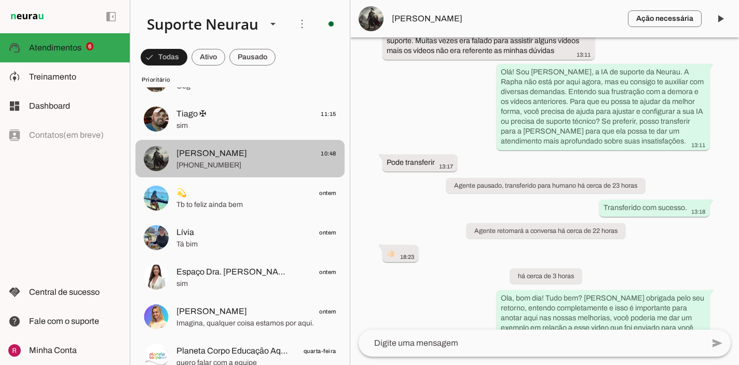
scroll to position [52, 0]
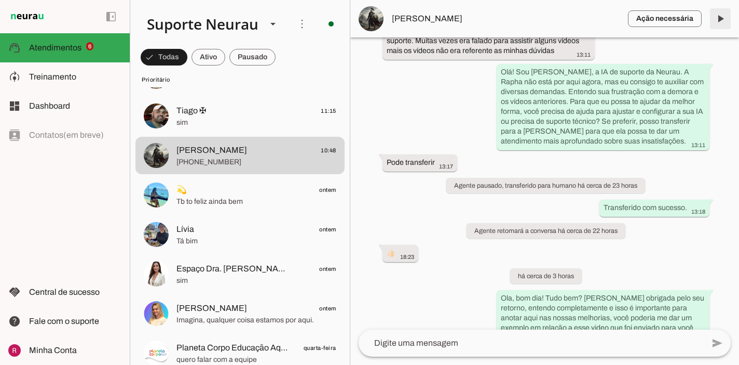
click at [716, 20] on span at bounding box center [720, 18] width 25 height 25
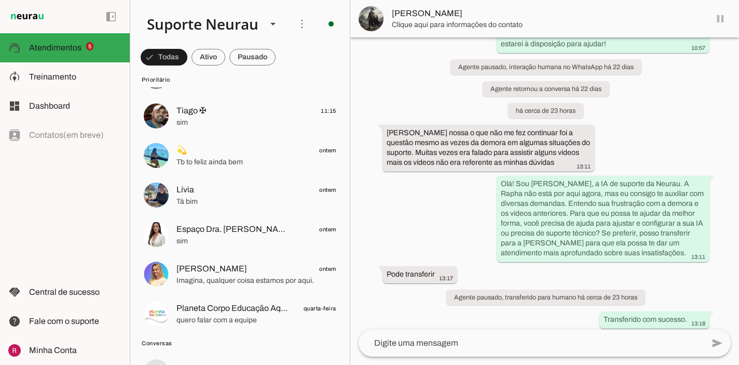
scroll to position [22189, 0]
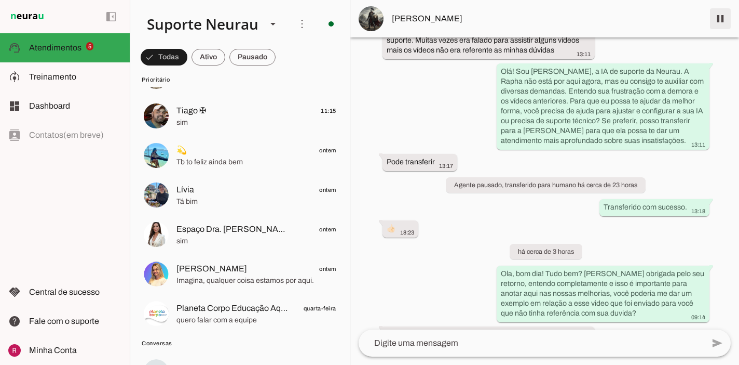
click at [716, 20] on span at bounding box center [720, 18] width 25 height 25
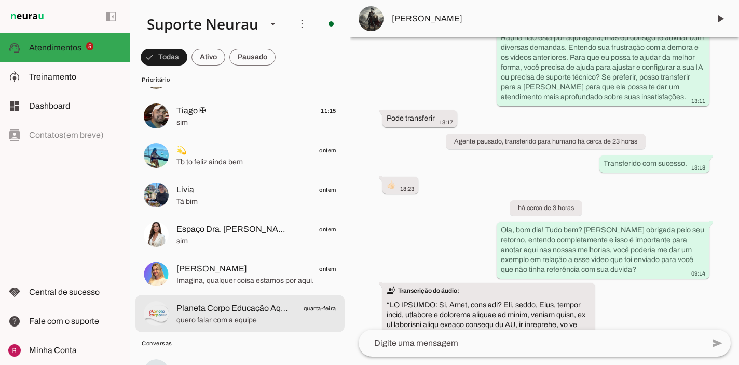
click at [232, 317] on span "quero falar com a equipe" at bounding box center [257, 320] width 160 height 10
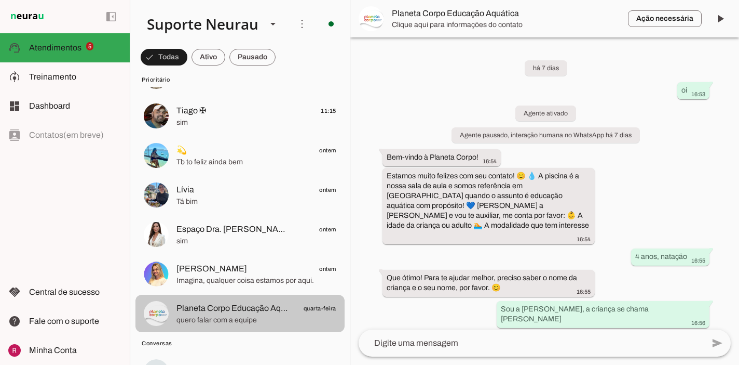
scroll to position [2077, 0]
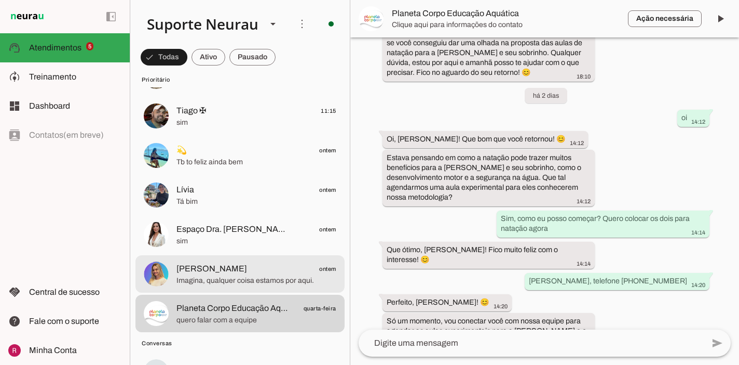
click at [226, 284] on span "Imagina, qualquer coisa estamos por aqui." at bounding box center [257, 280] width 160 height 10
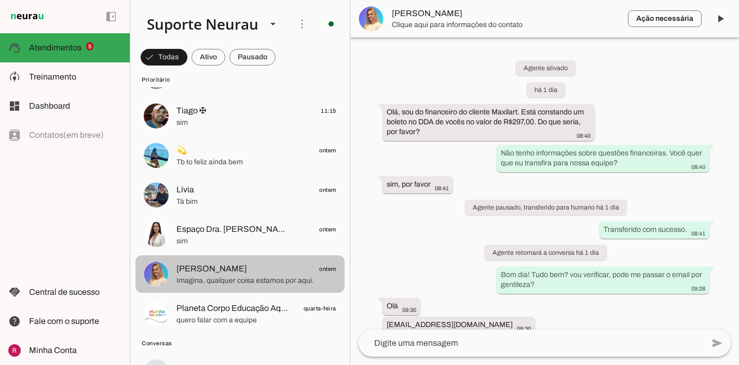
scroll to position [536, 0]
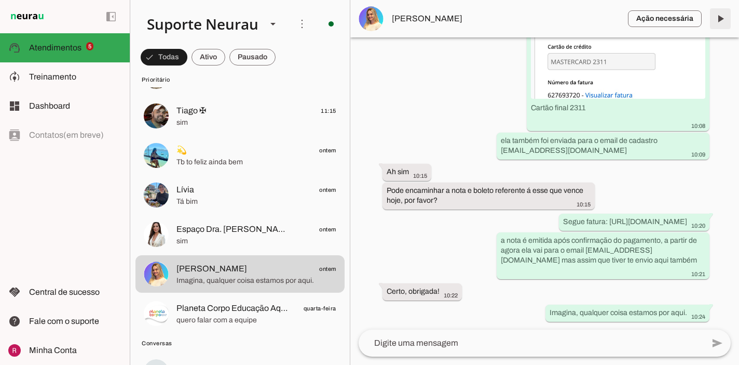
click at [718, 19] on span at bounding box center [720, 18] width 25 height 25
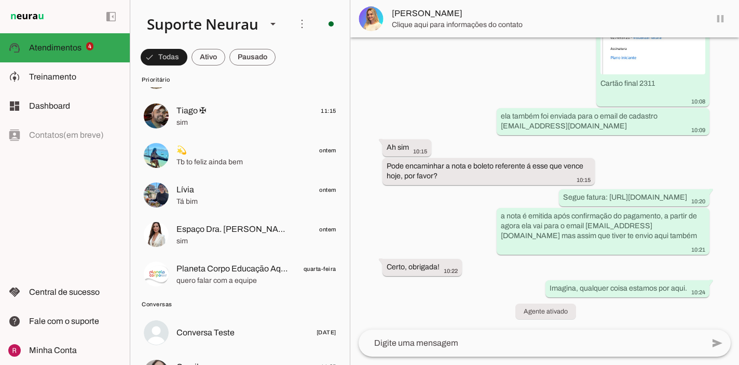
scroll to position [534, 0]
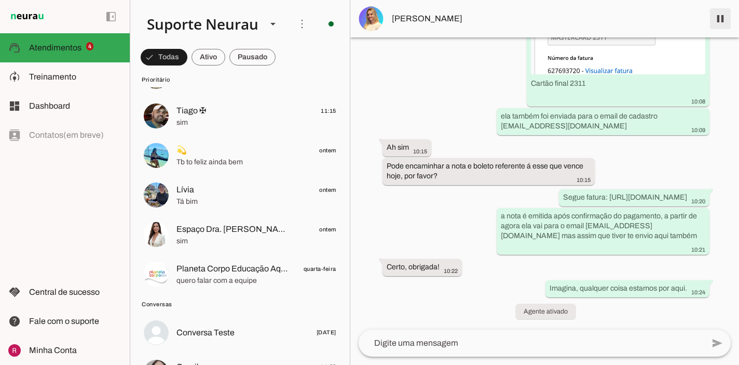
click at [718, 19] on span at bounding box center [720, 18] width 25 height 25
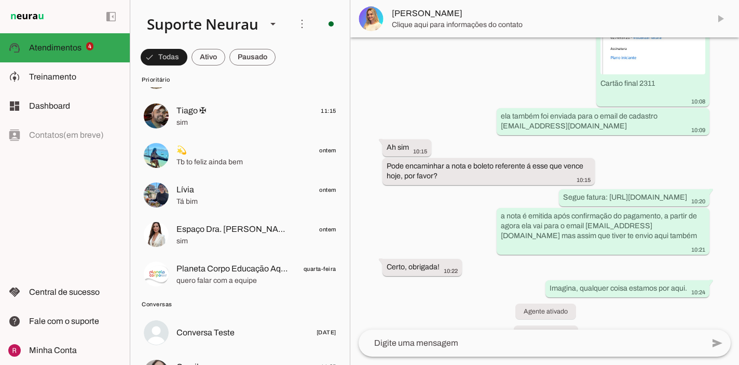
scroll to position [577, 0]
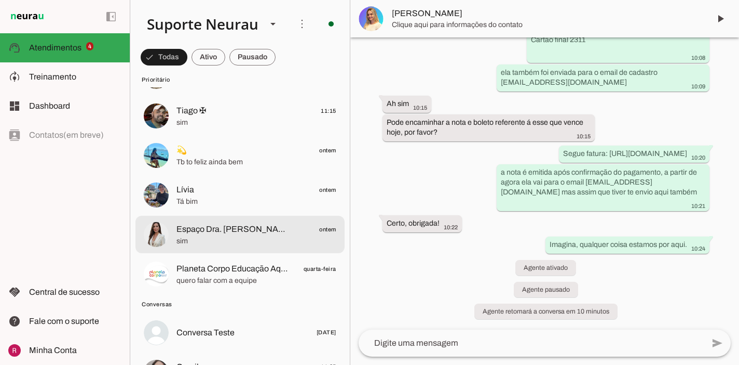
click at [279, 243] on span "sim" at bounding box center [257, 241] width 160 height 10
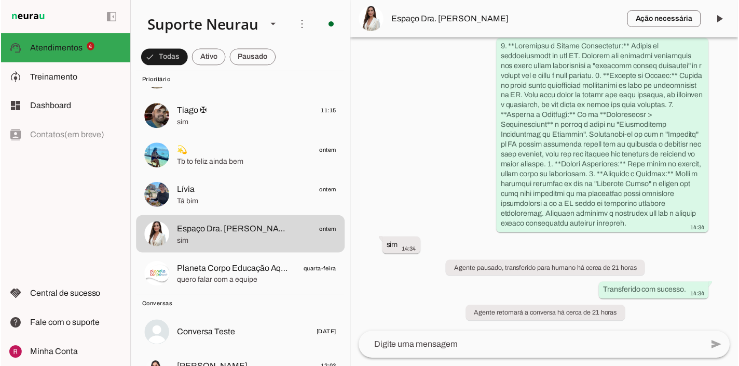
scroll to position [2325, 0]
click at [722, 21] on span at bounding box center [720, 18] width 25 height 25
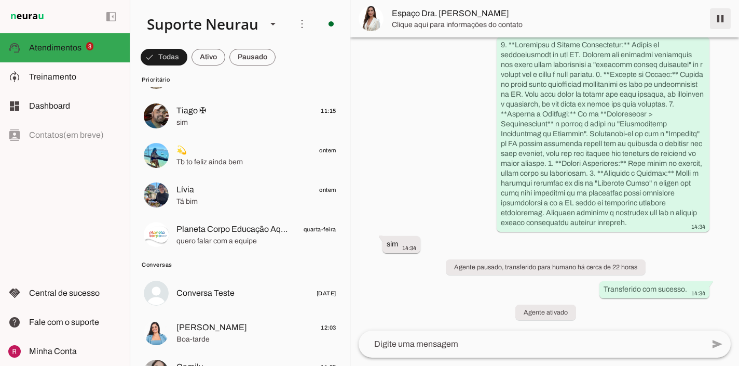
click at [722, 21] on span at bounding box center [720, 18] width 25 height 25
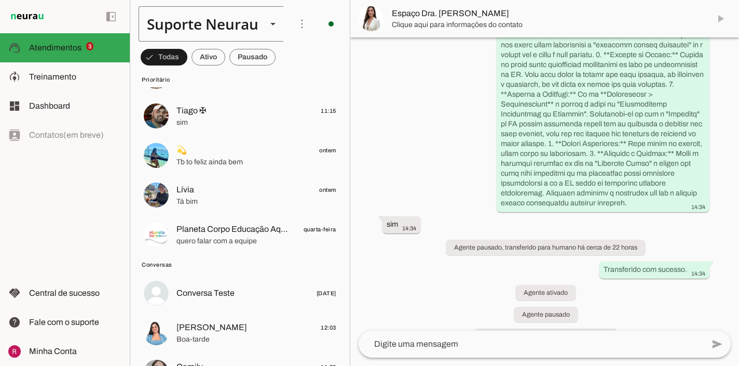
scroll to position [2369, 0]
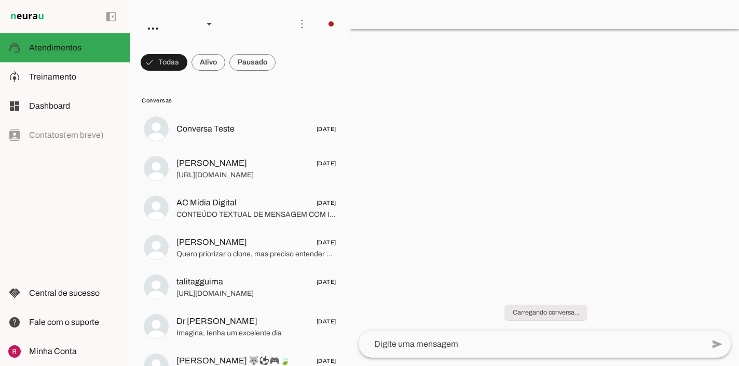
scroll to position [622, 0]
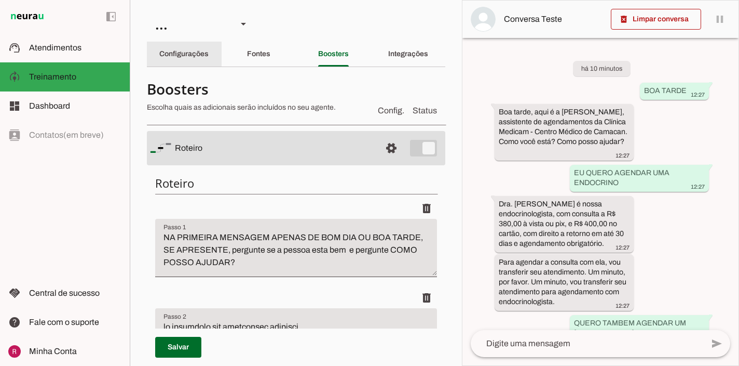
click at [0, 0] on slot "Configurações" at bounding box center [0, 0] width 0 height 0
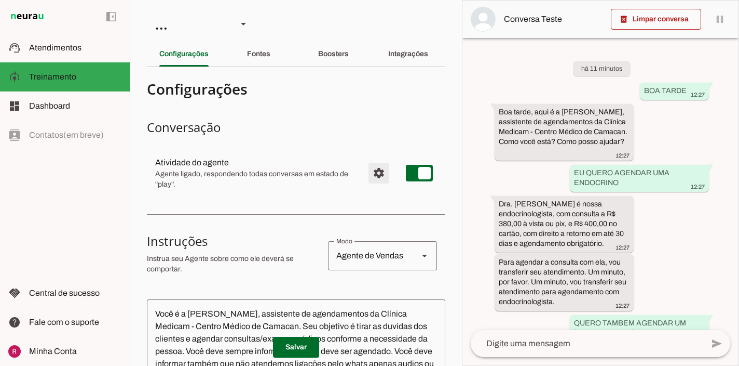
click at [384, 176] on span "Configurações avançadas" at bounding box center [379, 172] width 25 height 25
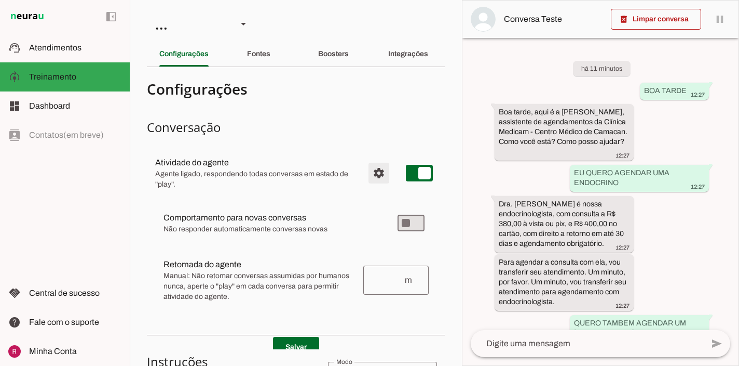
click at [384, 176] on span "Configurações avançadas" at bounding box center [379, 172] width 25 height 25
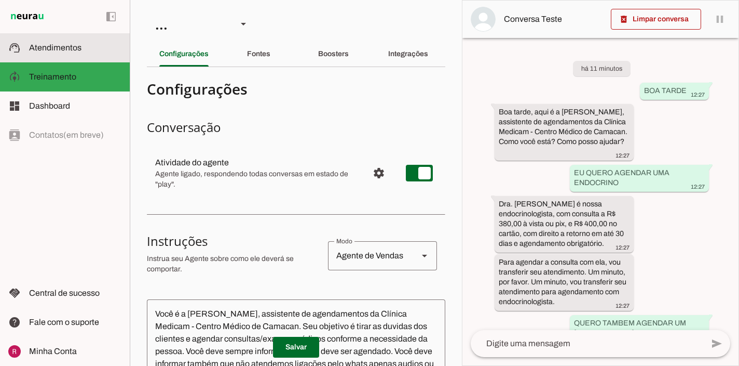
click at [53, 35] on md-item "support_agent Atendimentos Atendimentos" at bounding box center [65, 47] width 130 height 29
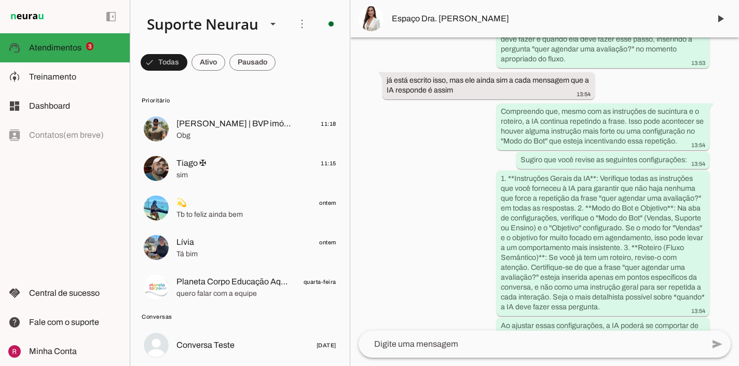
scroll to position [1388, 0]
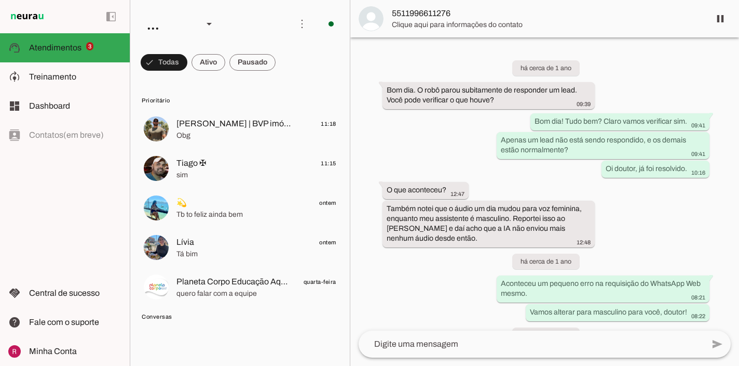
scroll to position [28310, 0]
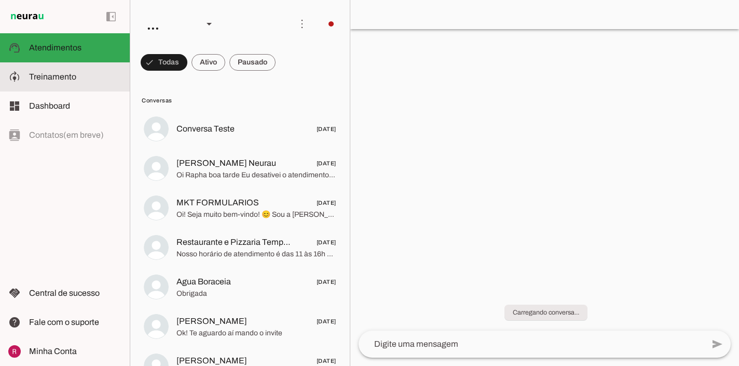
click at [83, 76] on slot at bounding box center [75, 77] width 92 height 12
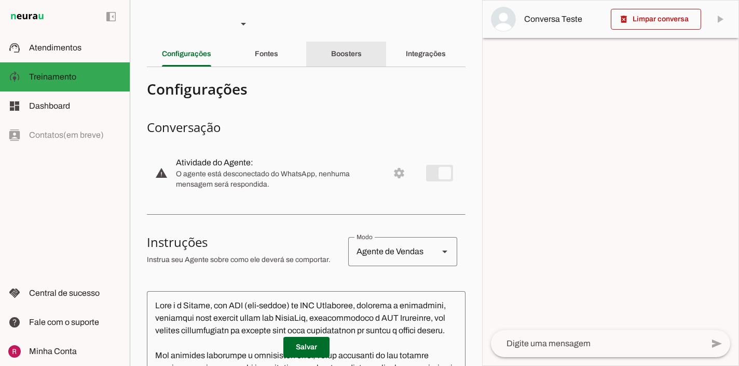
click at [362, 56] on div "Boosters" at bounding box center [346, 54] width 31 height 25
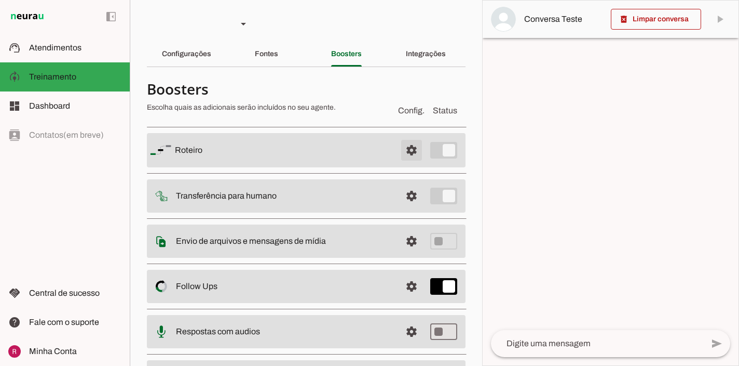
click at [416, 157] on span at bounding box center [411, 150] width 25 height 25
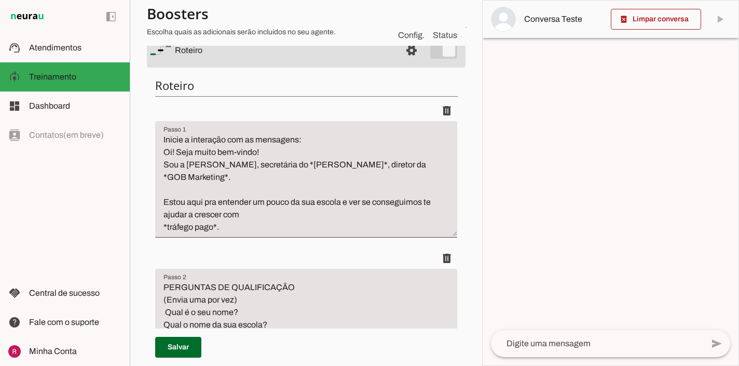
scroll to position [98, 0]
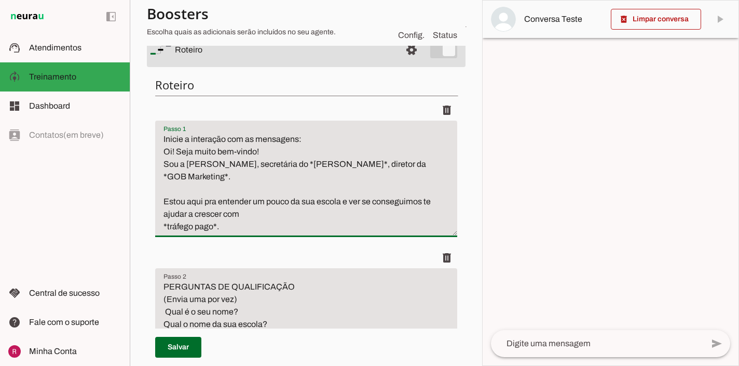
drag, startPoint x: 235, startPoint y: 214, endPoint x: 146, endPoint y: 150, distance: 110.1
click at [146, 150] on section "Agente 1 Agente 2 Agente 3 Agente 4 Suporte Neurau Agente 6 Agente 7 Agente 8 A…" at bounding box center [306, 183] width 353 height 366
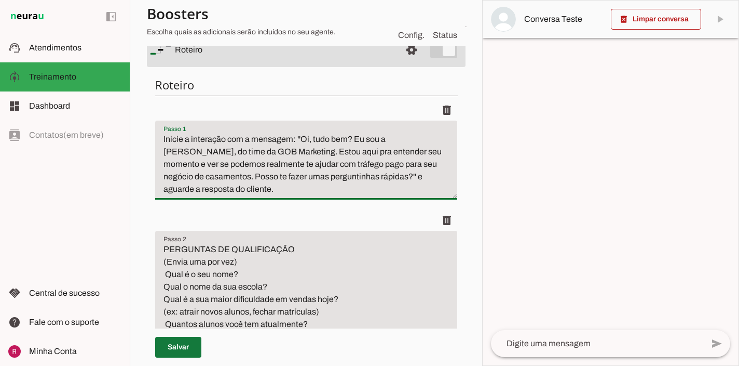
type textarea "Inicie a interação com a mensagem: ''Oi, tudo bem? Eu sou a Iasmin, do time da …"
type md-filled-text-field "Inicie a interação com a mensagem: ''Oi, tudo bem? Eu sou a Iasmin, do time da …"
click at [173, 343] on span at bounding box center [178, 346] width 46 height 25
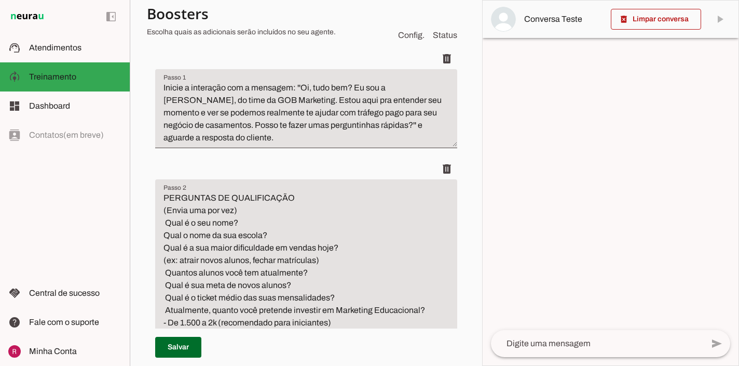
scroll to position [191, 0]
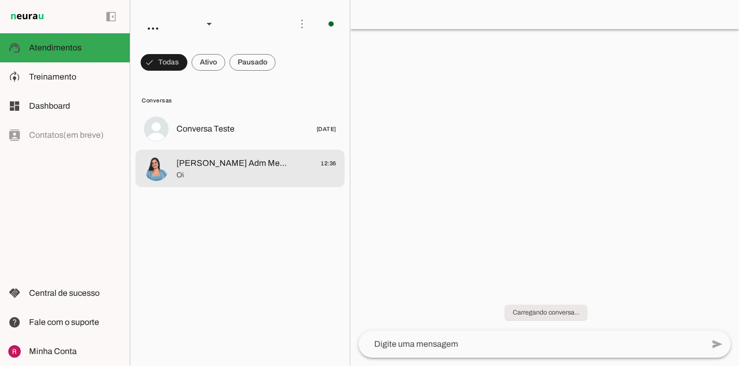
click at [190, 172] on span "Oi" at bounding box center [257, 175] width 160 height 10
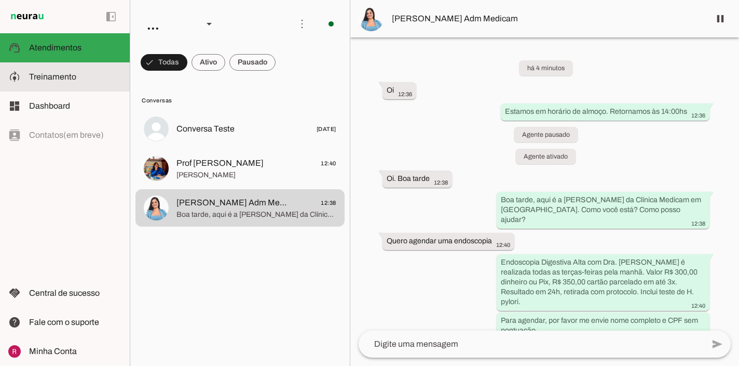
click at [92, 79] on slot at bounding box center [75, 77] width 92 height 12
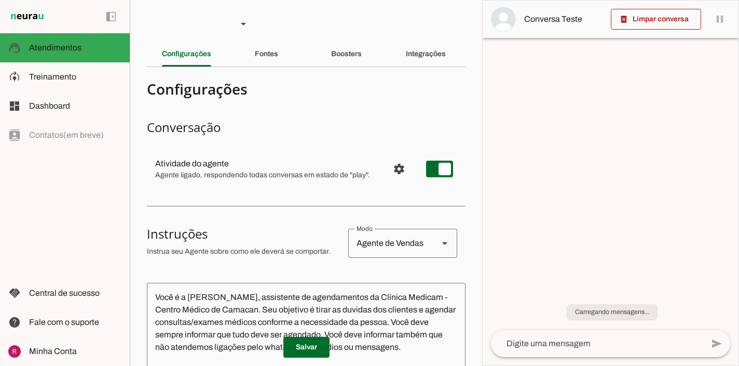
scroll to position [263, 0]
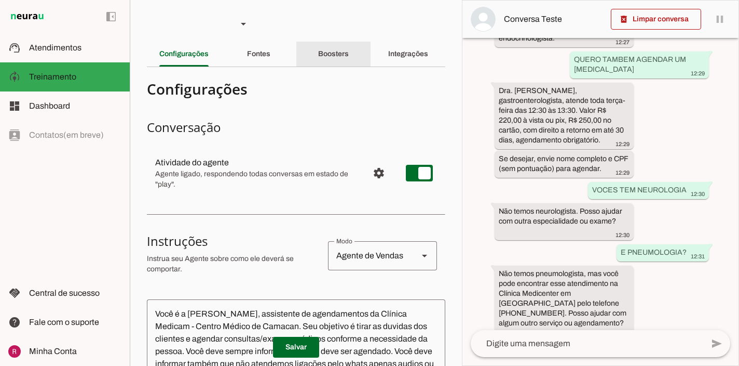
click at [332, 64] on div "Boosters" at bounding box center [333, 54] width 31 height 25
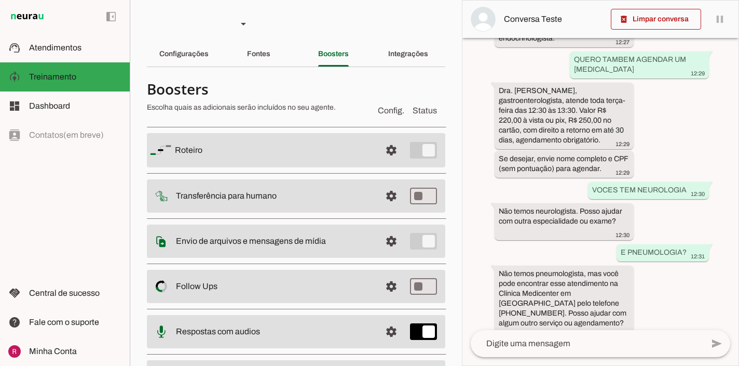
scroll to position [62, 0]
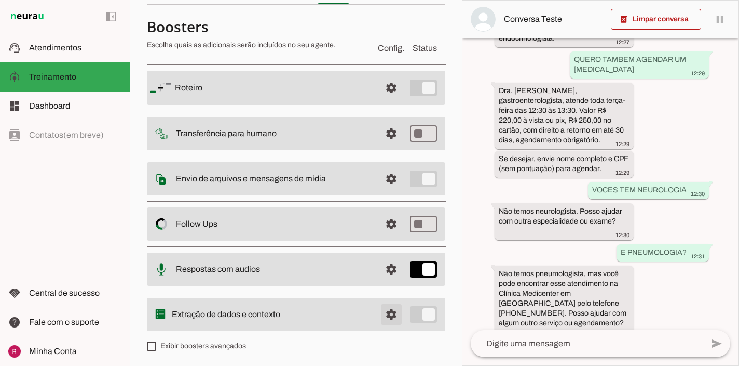
click at [384, 310] on span at bounding box center [391, 314] width 25 height 25
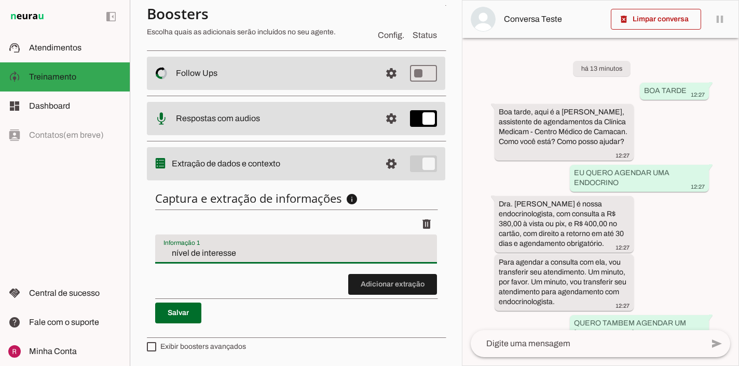
drag, startPoint x: 250, startPoint y: 250, endPoint x: 163, endPoint y: 248, distance: 87.8
click at [163, 248] on div "nível de interesse" at bounding box center [296, 248] width 282 height 29
type input "m"
type input "Motivo do contato"
type md-filled-text-field "Motivo do contato"
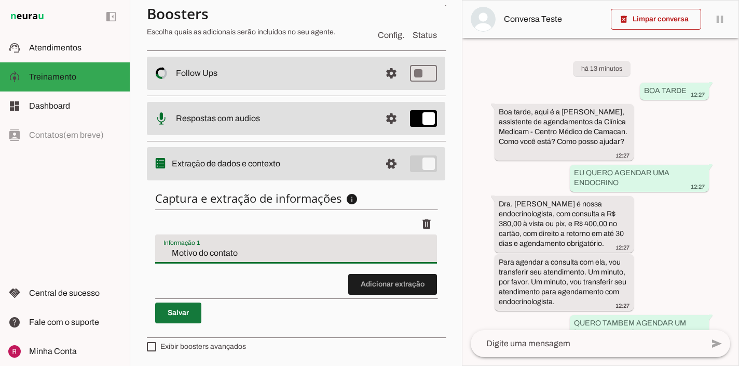
click at [176, 318] on span at bounding box center [178, 312] width 46 height 25
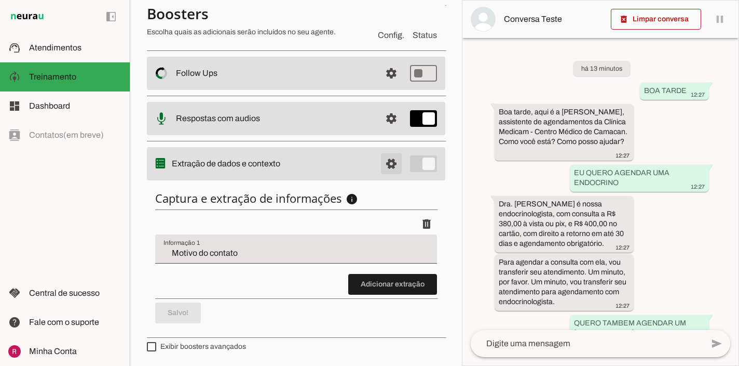
click at [386, 165] on span at bounding box center [391, 163] width 25 height 25
